Goal: Information Seeking & Learning: Learn about a topic

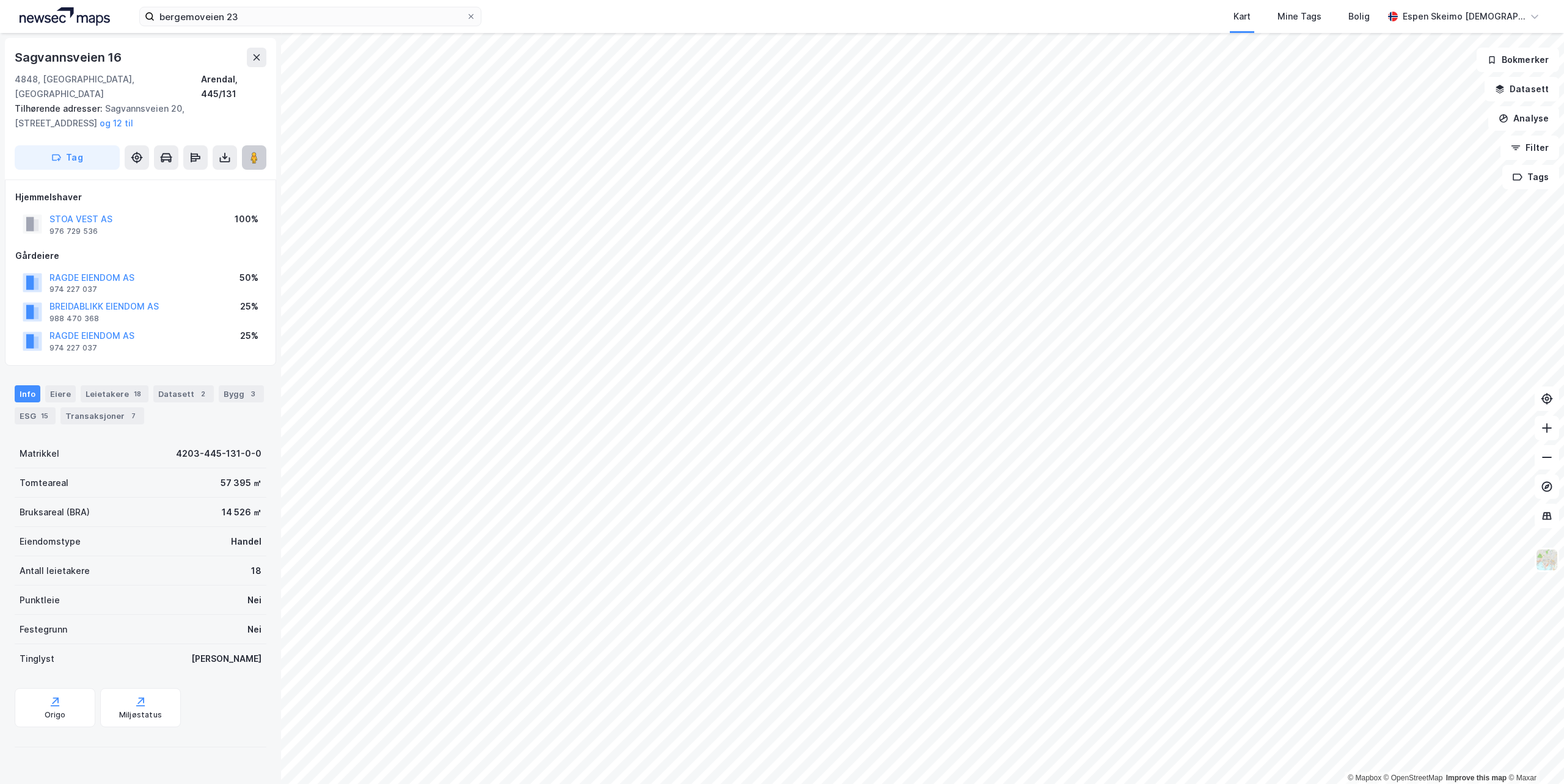
click at [251, 151] on button at bounding box center [254, 157] width 24 height 24
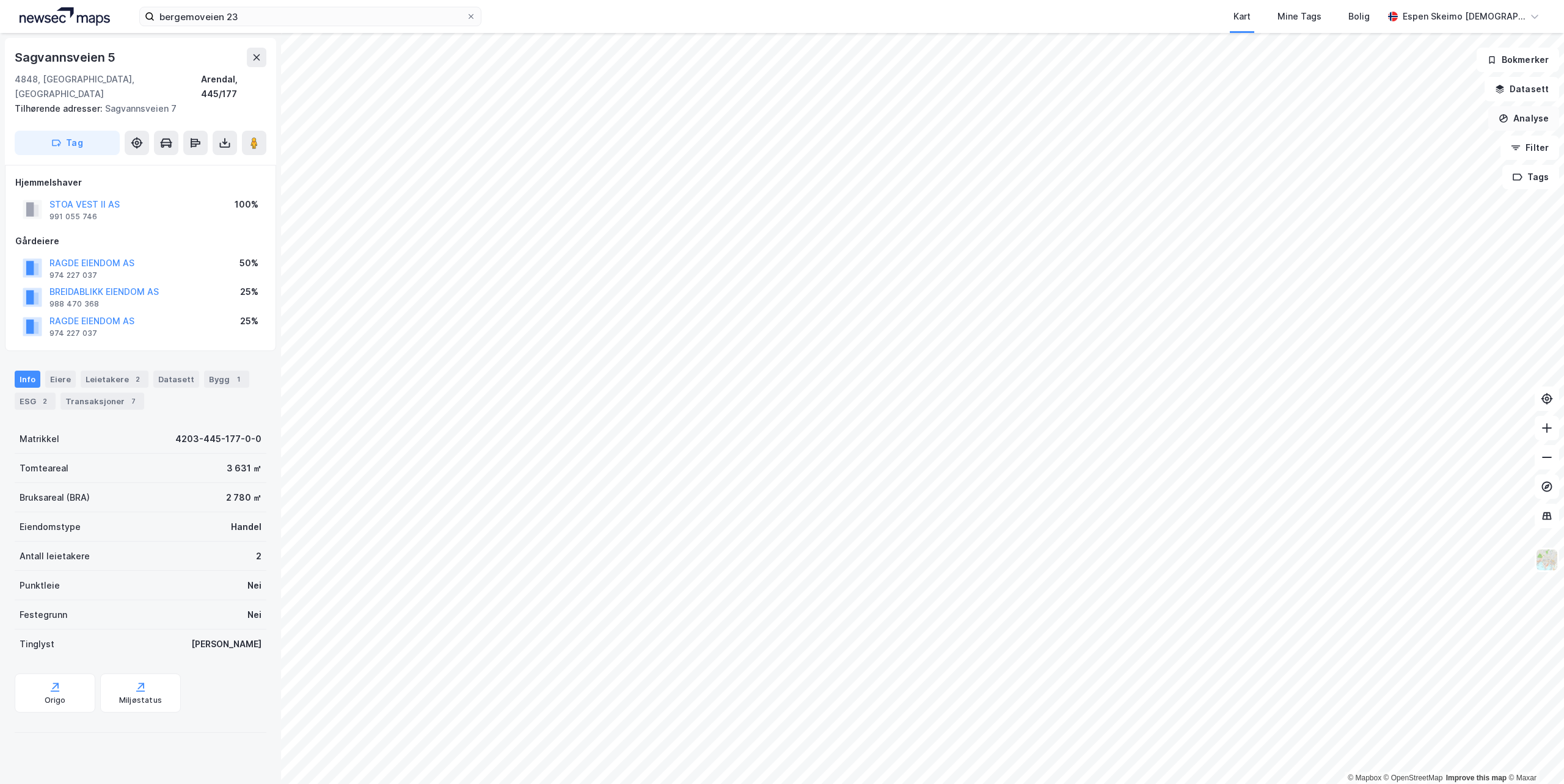
click at [1526, 126] on button "Analyse" at bounding box center [1524, 118] width 71 height 24
click at [1404, 146] on div "Tegn område" at bounding box center [1417, 144] width 106 height 10
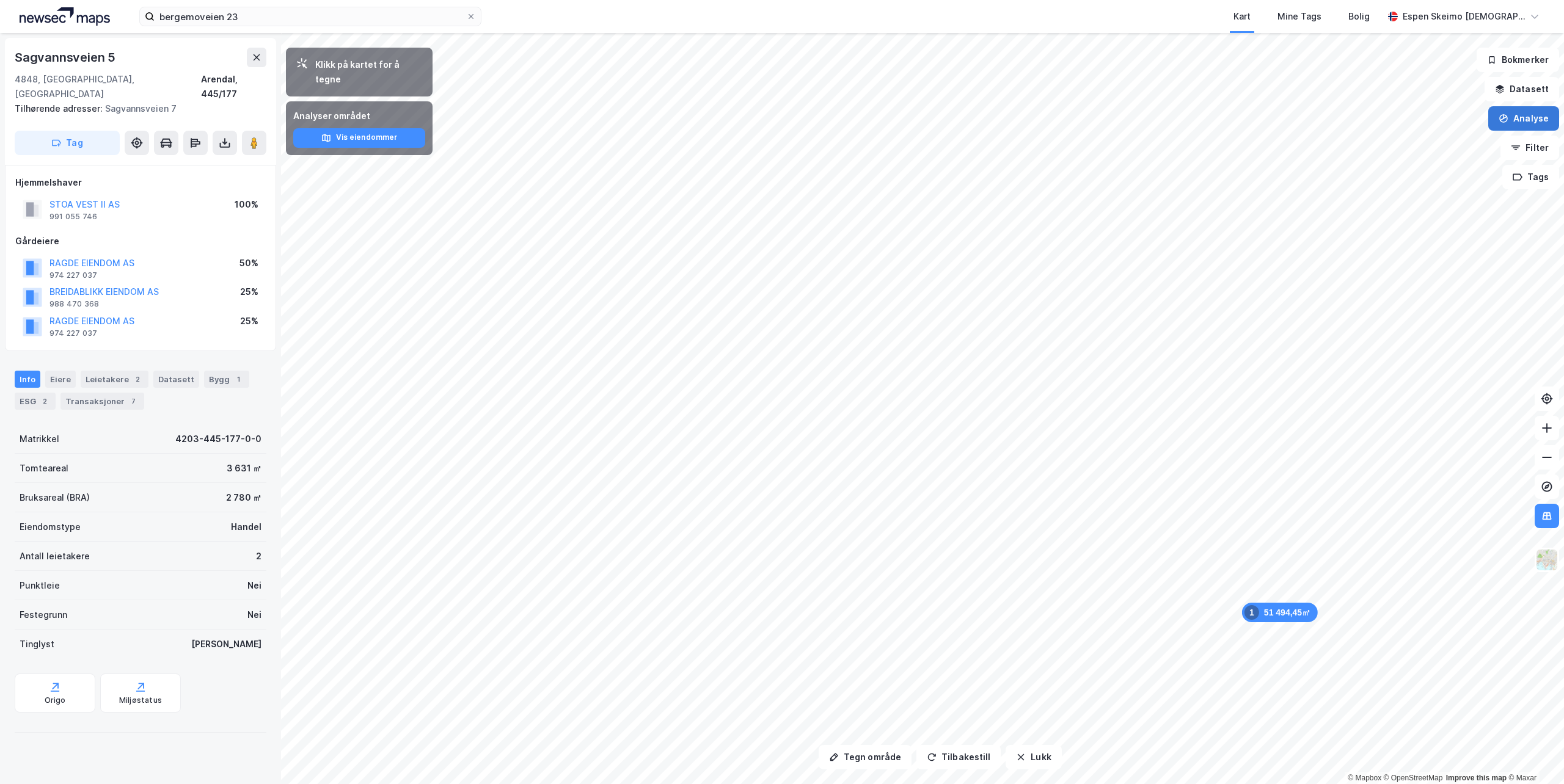
click at [1532, 125] on button "Analyse" at bounding box center [1524, 118] width 71 height 24
click at [1405, 139] on div "Tegn område" at bounding box center [1417, 144] width 106 height 10
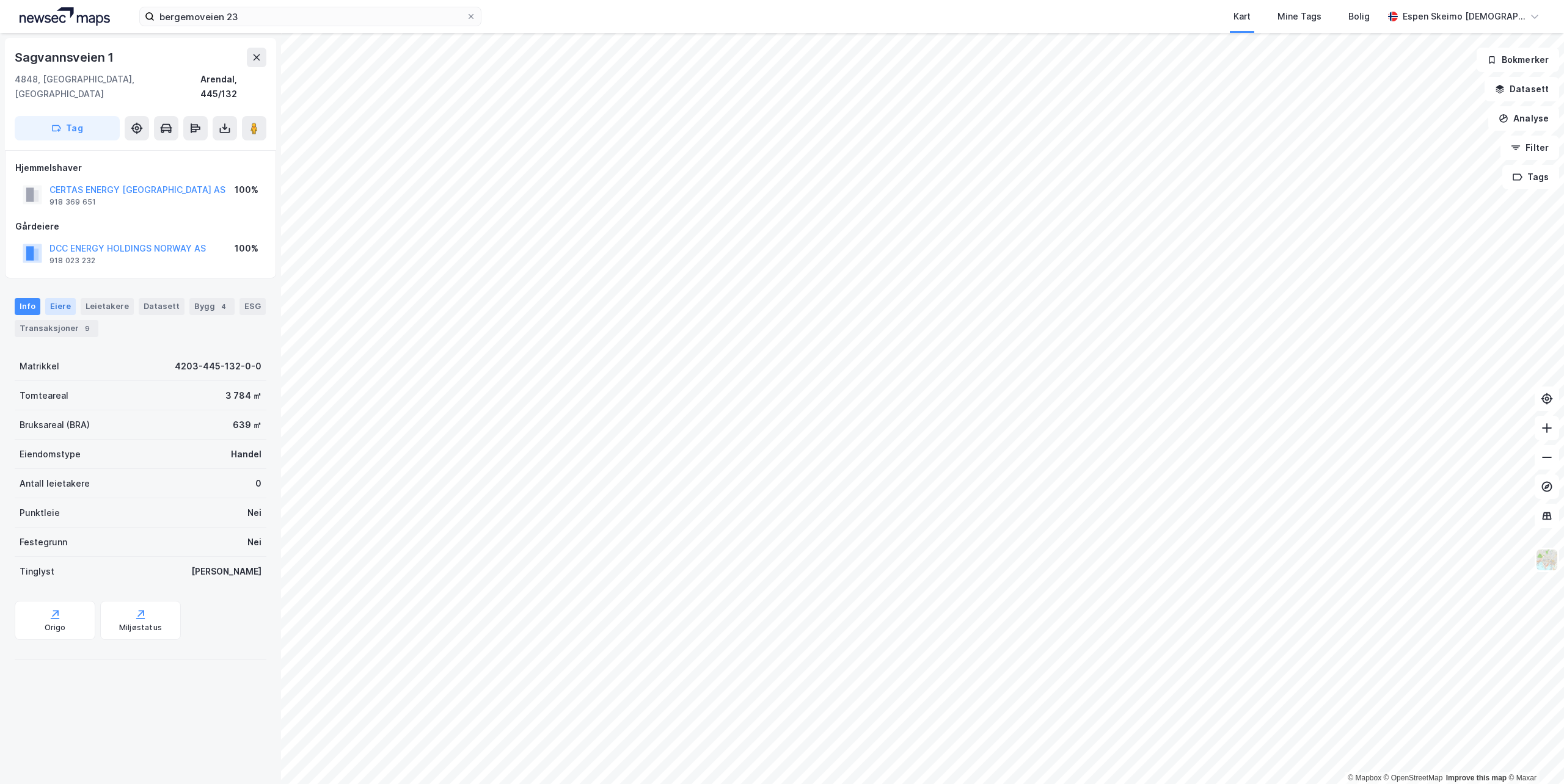
click at [56, 298] on div "Eiere" at bounding box center [60, 306] width 31 height 17
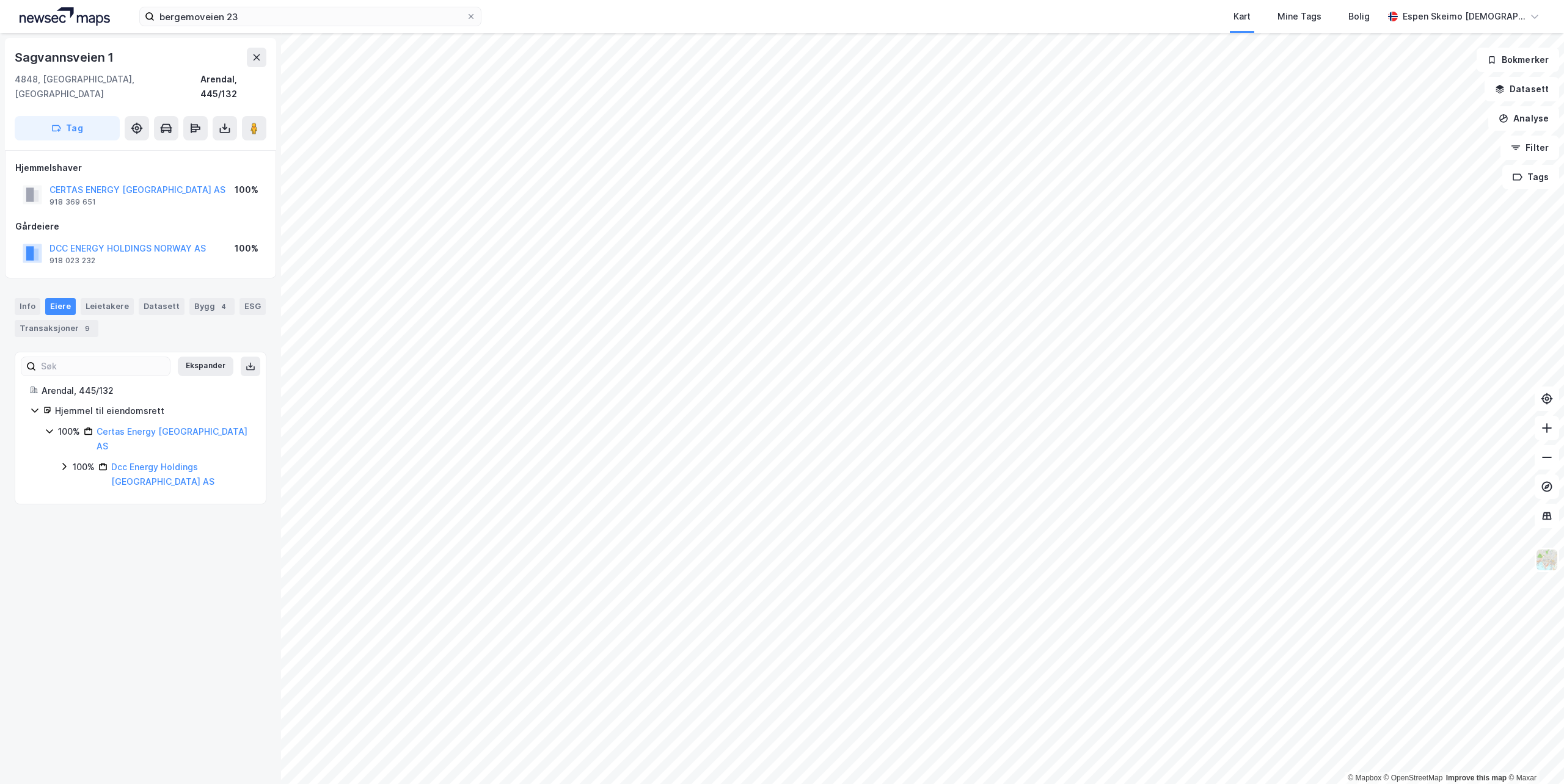
click at [91, 460] on div "100%" at bounding box center [84, 467] width 22 height 15
click at [101, 516] on div "26%" at bounding box center [96, 524] width 18 height 15
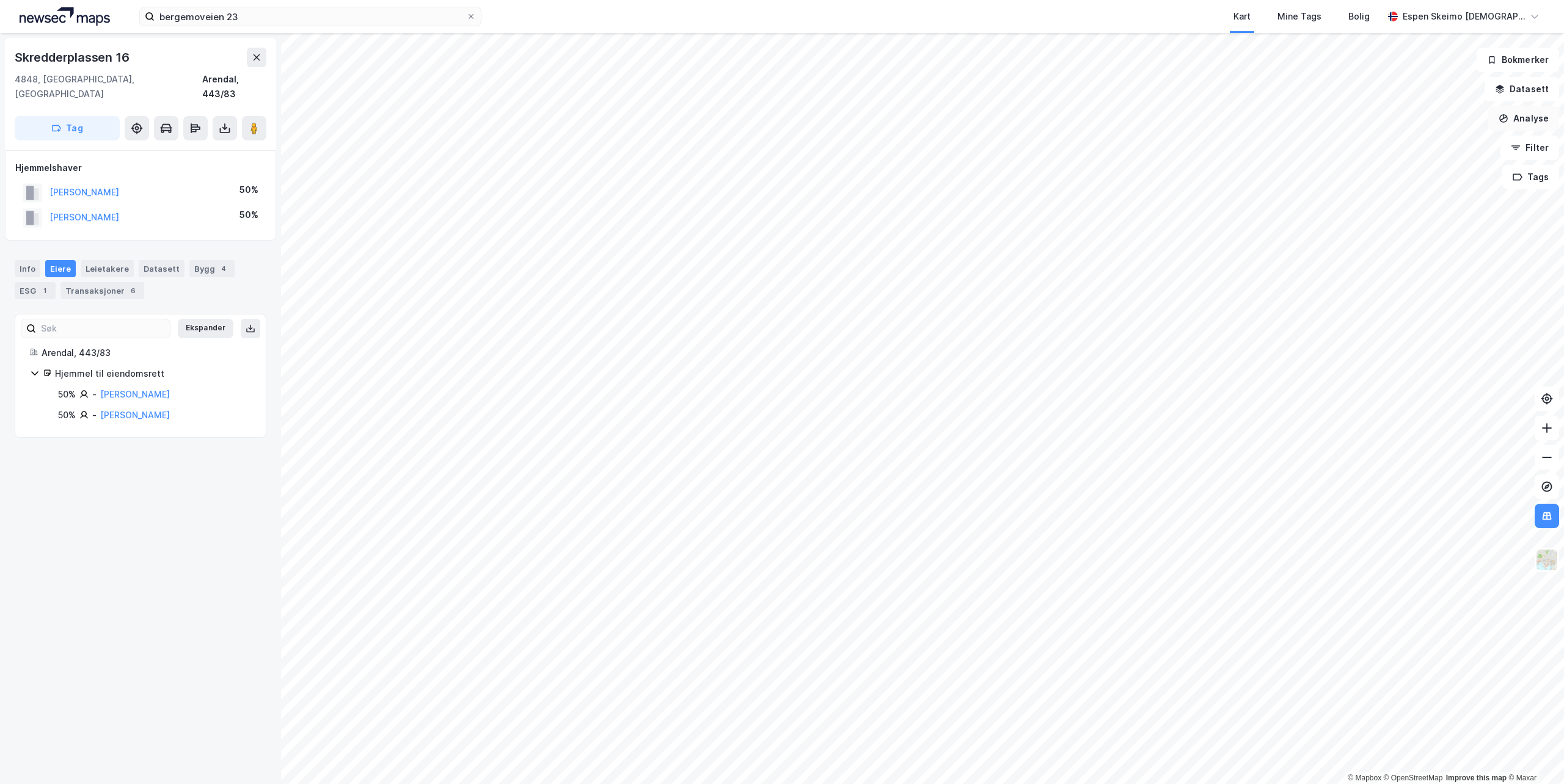
click at [1511, 115] on button "Analyse" at bounding box center [1524, 118] width 71 height 24
click at [1395, 121] on div "Mål avstand" at bounding box center [1417, 119] width 106 height 10
click at [1526, 128] on button "Analyse" at bounding box center [1524, 118] width 71 height 24
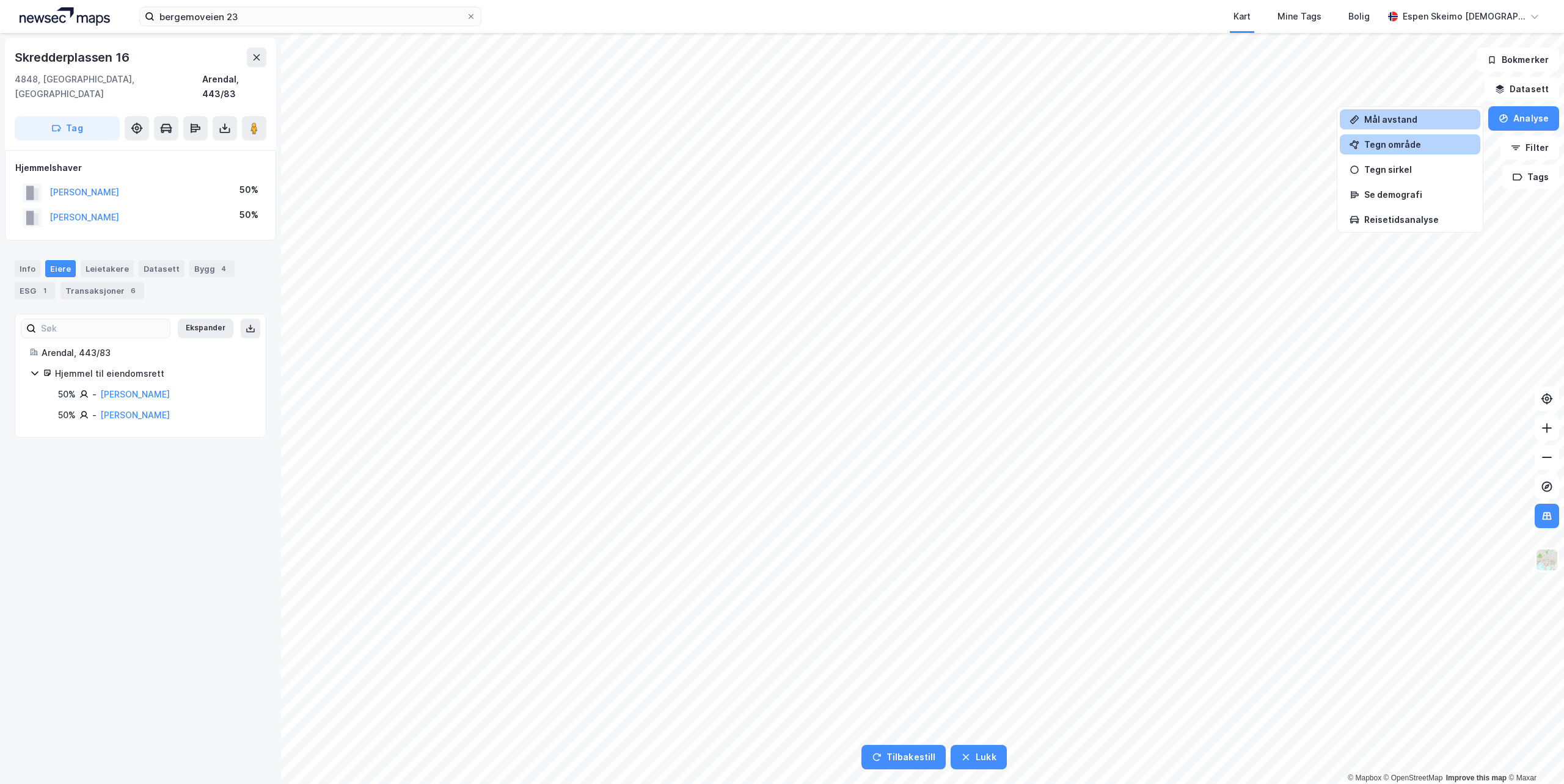
click at [1413, 143] on div "Tegn område" at bounding box center [1417, 144] width 106 height 10
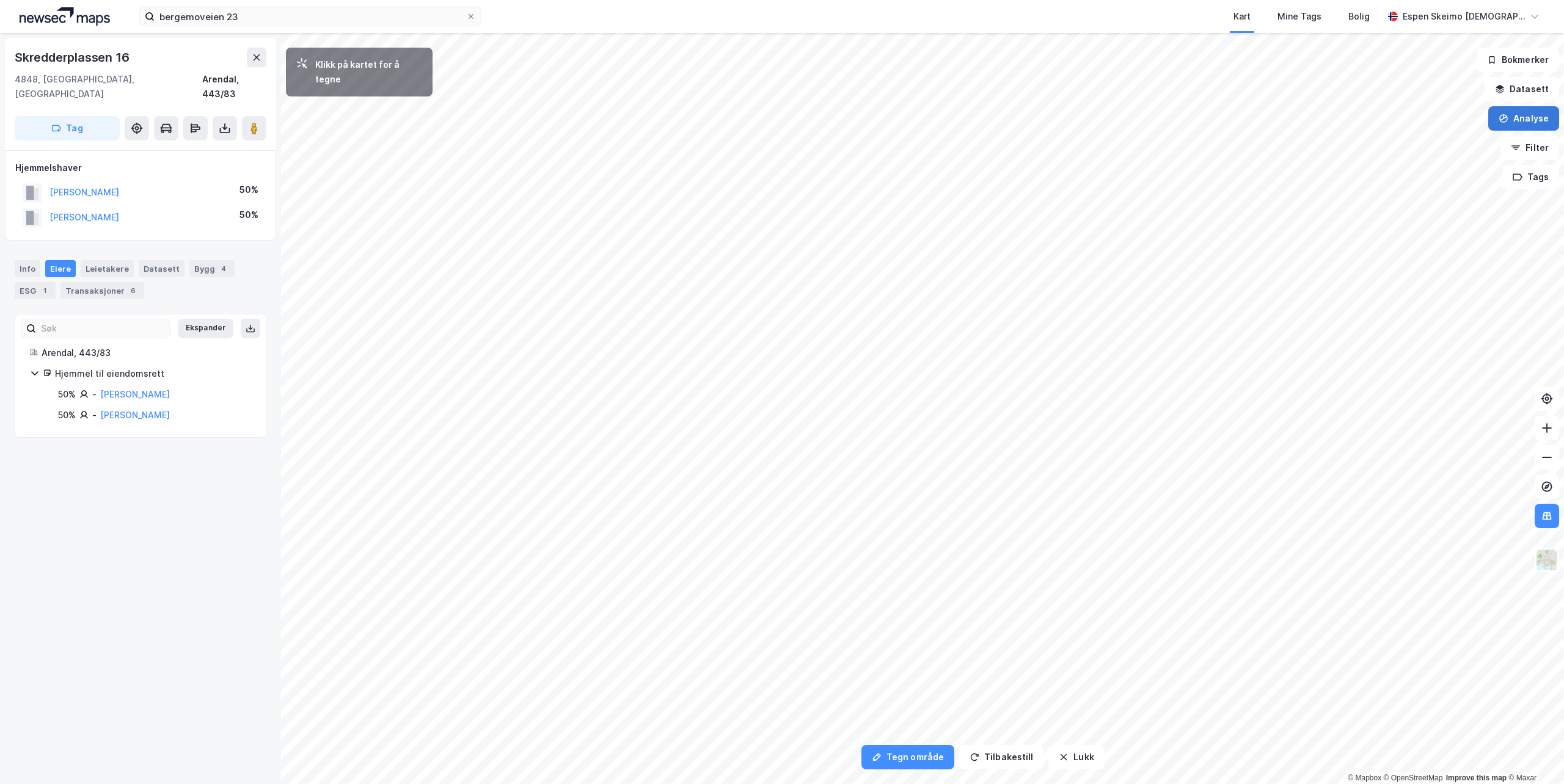
click at [1512, 121] on button "Analyse" at bounding box center [1524, 118] width 71 height 24
click at [1401, 151] on div "Tegn område" at bounding box center [1410, 144] width 141 height 20
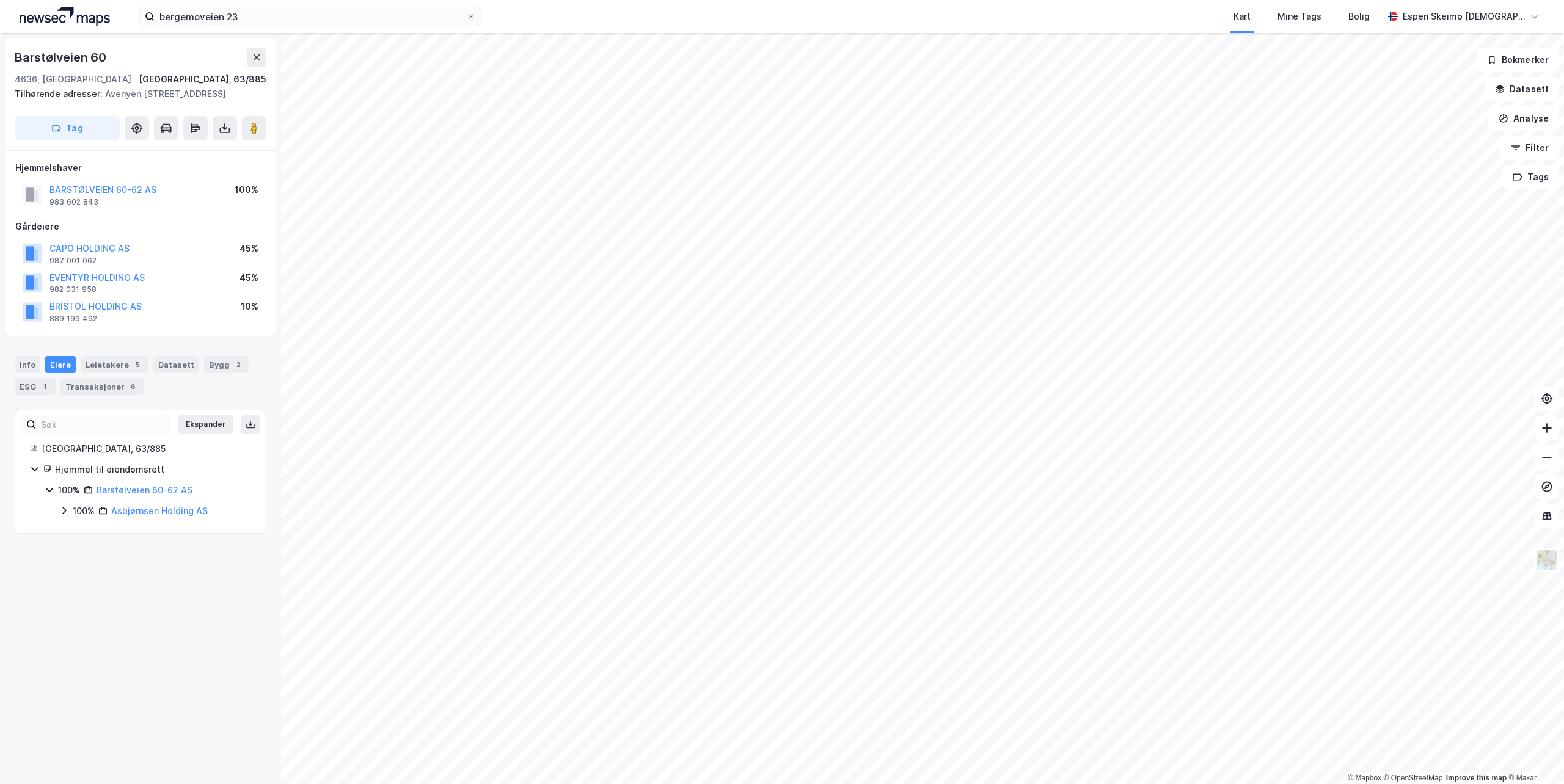
click at [78, 522] on div "Ekspander [GEOGRAPHIC_DATA], 63/885 Hjemmel til eiendomsrett 100% Barstølveien …" at bounding box center [141, 471] width 252 height 124
click at [85, 510] on div "100%" at bounding box center [84, 511] width 22 height 15
click at [88, 537] on div "45%" at bounding box center [96, 532] width 18 height 15
click at [90, 574] on div "45%" at bounding box center [96, 574] width 18 height 15
click at [96, 614] on div "10%" at bounding box center [96, 615] width 16 height 15
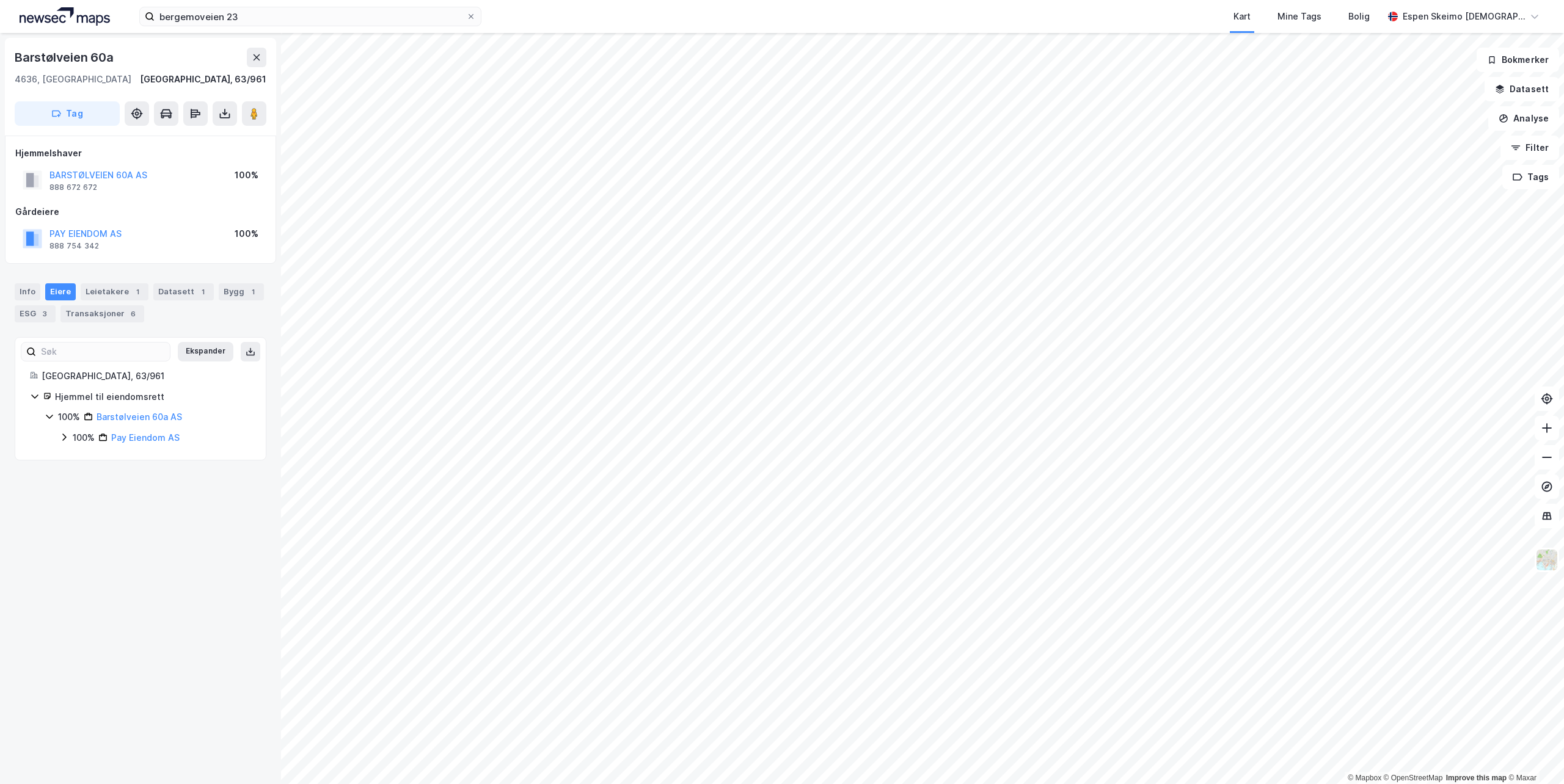
click at [76, 437] on div "100%" at bounding box center [84, 438] width 22 height 15
click at [97, 460] on div "100%" at bounding box center [99, 459] width 22 height 15
click at [121, 288] on div "Leietakere 1" at bounding box center [115, 291] width 68 height 17
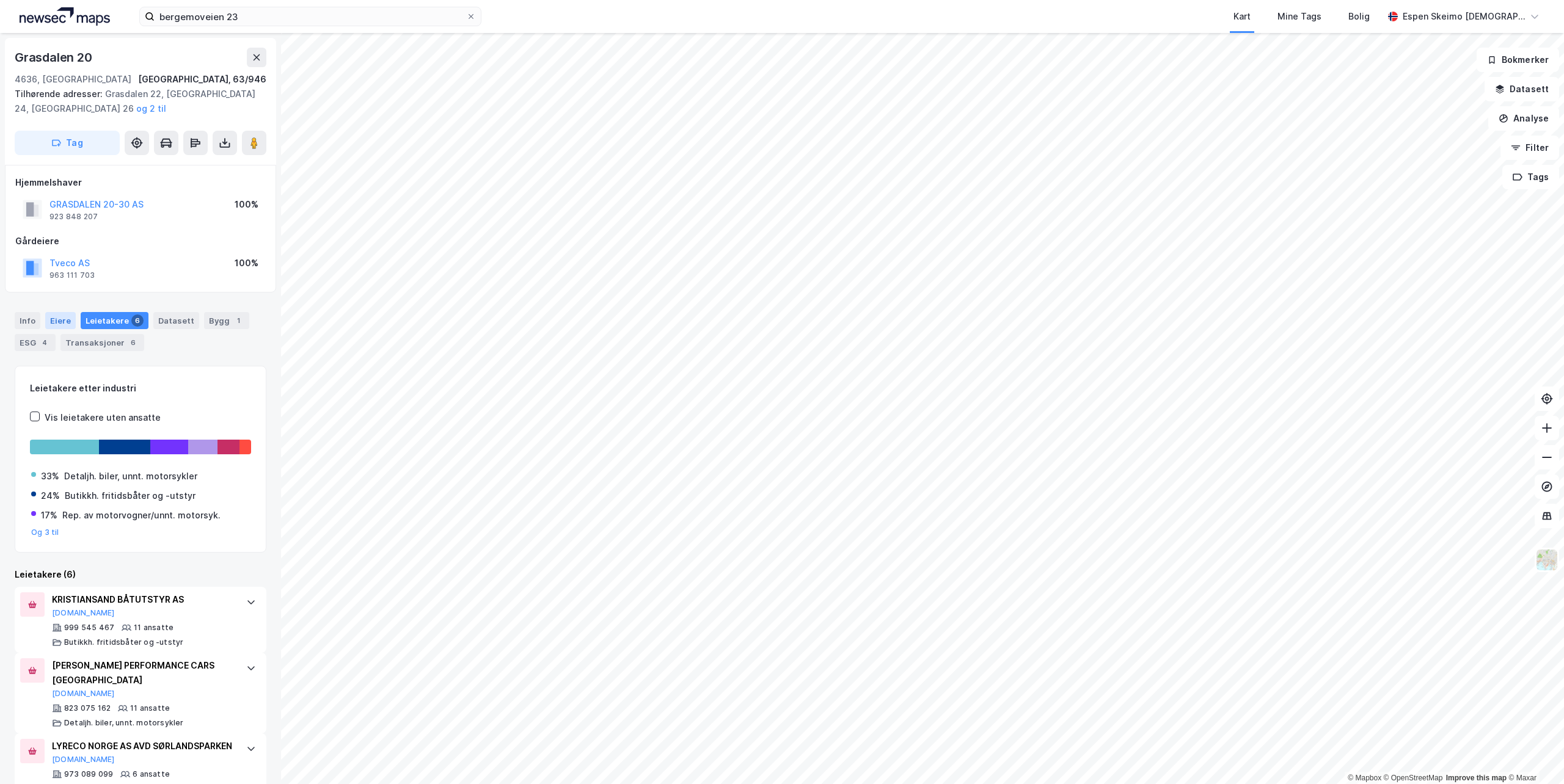
click at [63, 318] on div "Eiere" at bounding box center [60, 320] width 31 height 17
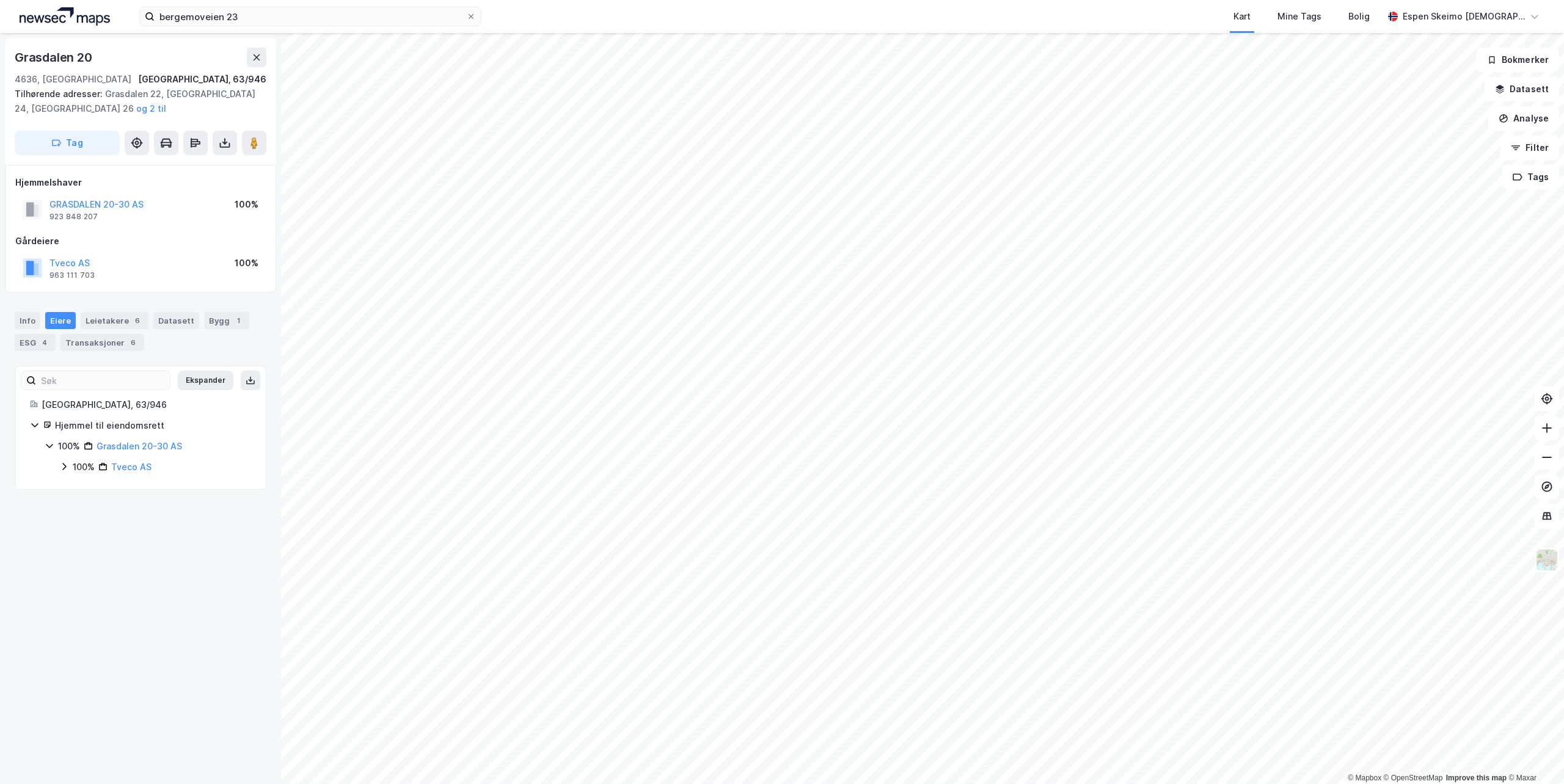
click at [79, 466] on div "100%" at bounding box center [84, 467] width 22 height 15
click at [180, 510] on link "[PERSON_NAME] [PERSON_NAME]" at bounding box center [164, 516] width 70 height 25
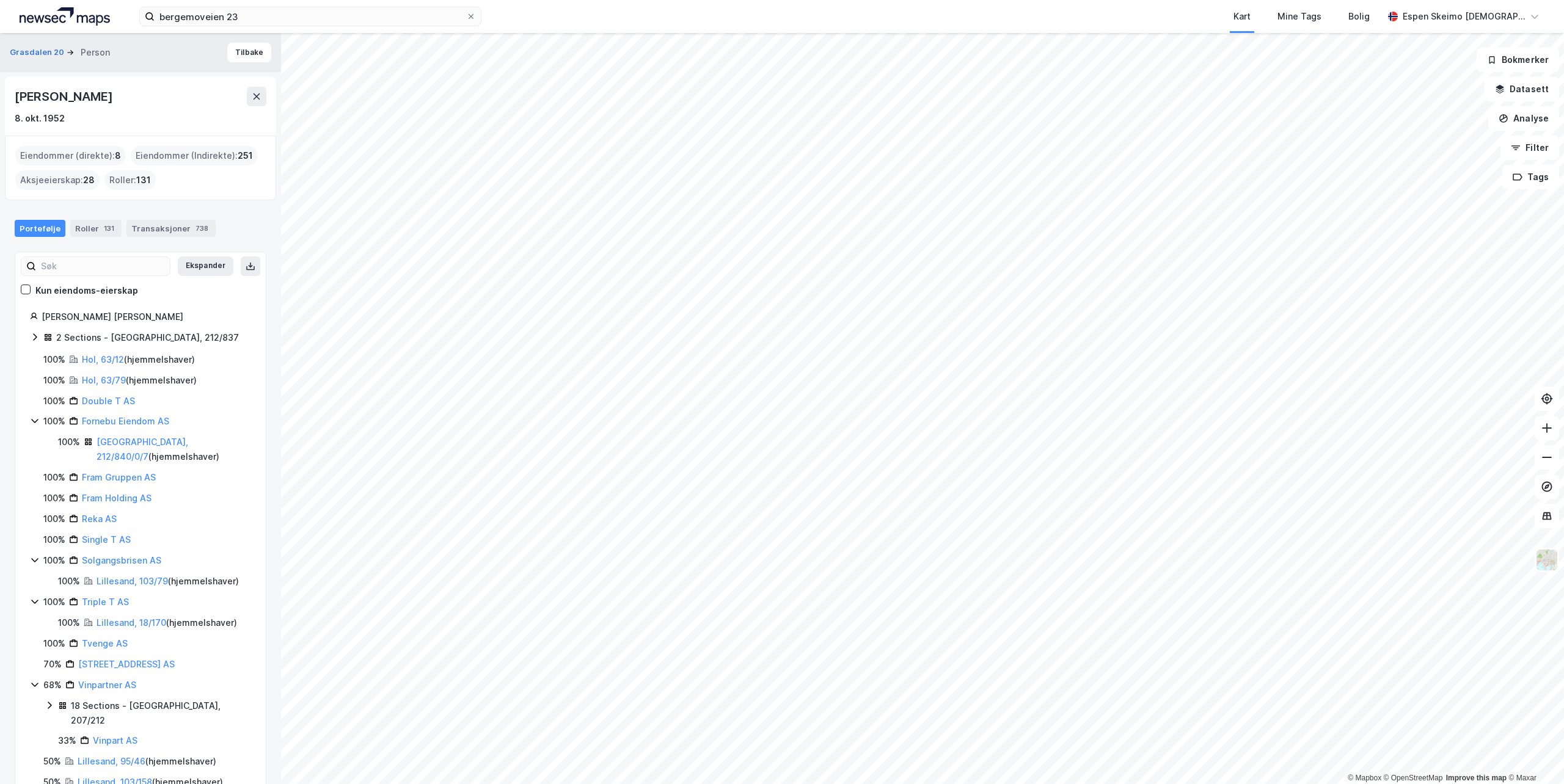
click at [67, 20] on img at bounding box center [65, 16] width 90 height 18
